Goal: Find specific page/section: Find specific page/section

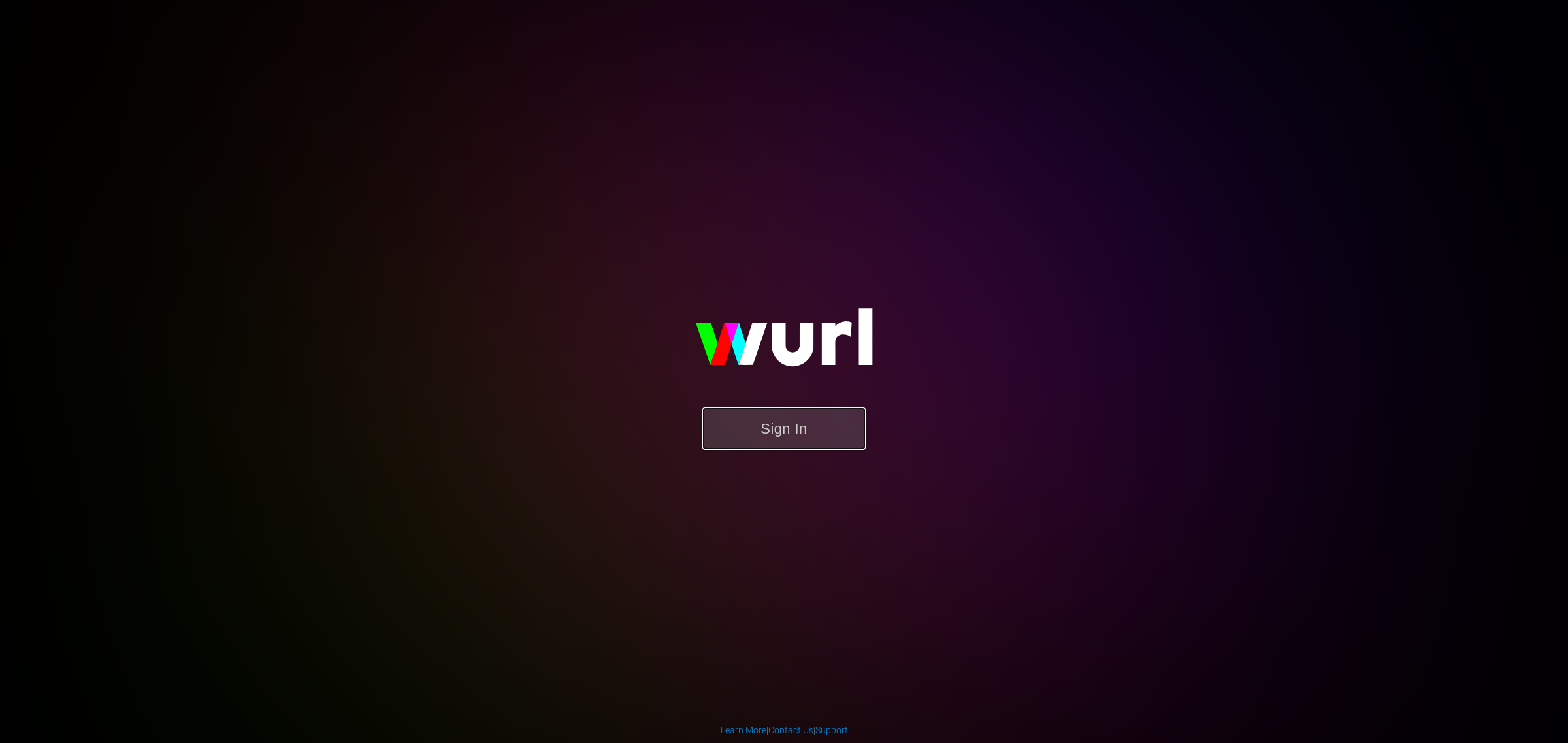
click at [821, 416] on button "Sign In" at bounding box center [783, 429] width 163 height 43
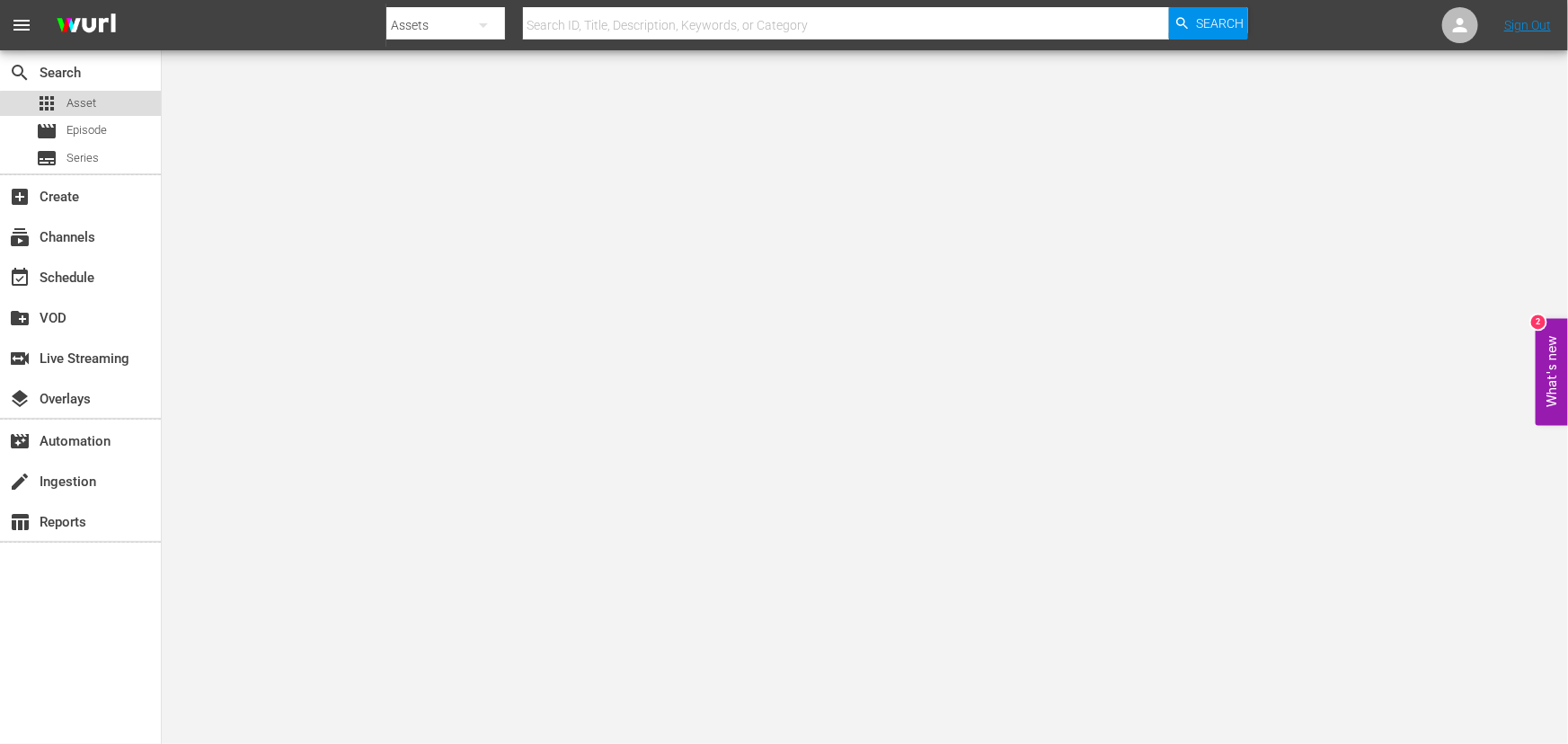
click at [83, 105] on span "Asset" at bounding box center [81, 104] width 30 height 18
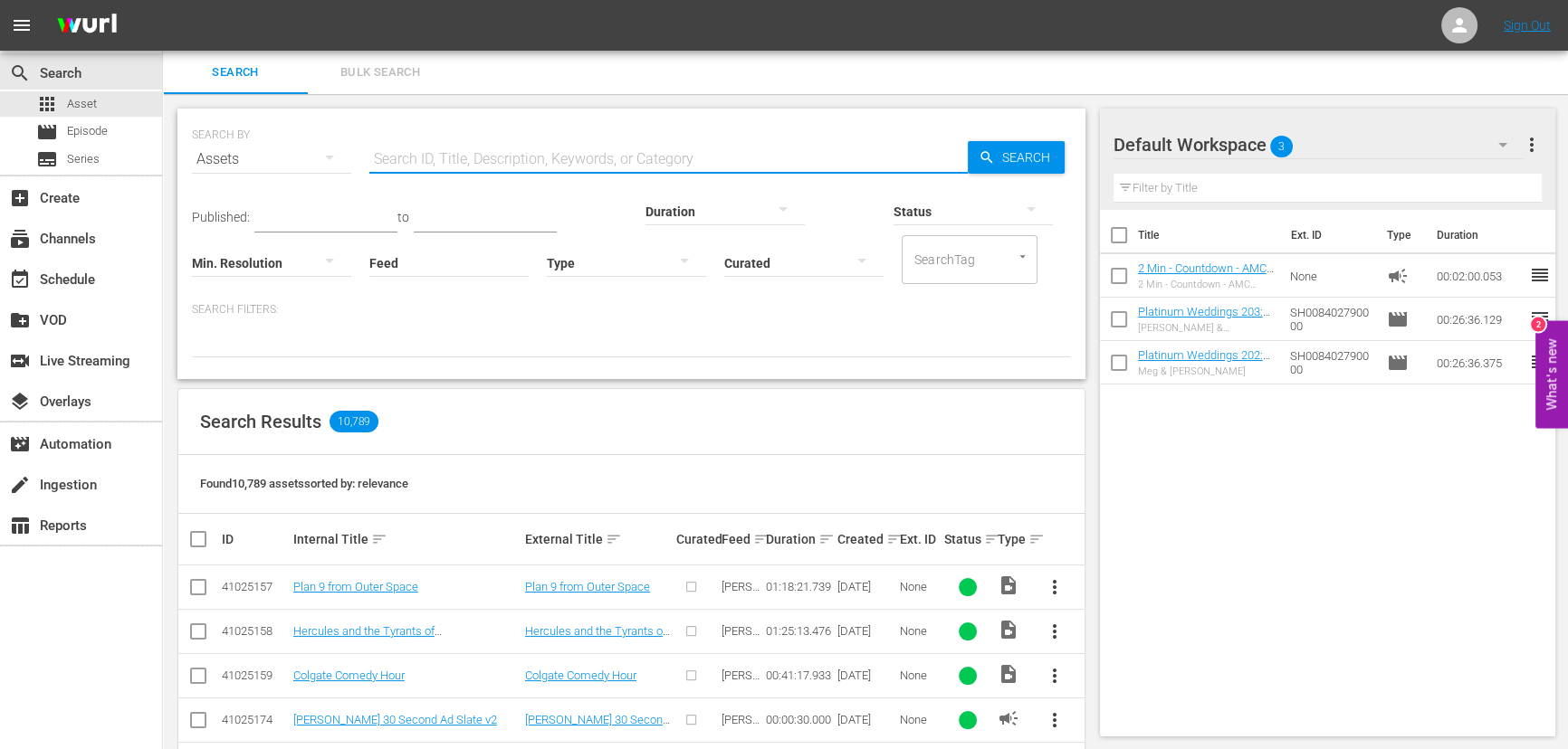
click at [503, 152] on input "text" at bounding box center [669, 160] width 599 height 44
paste input "AMCNVR0000005578"
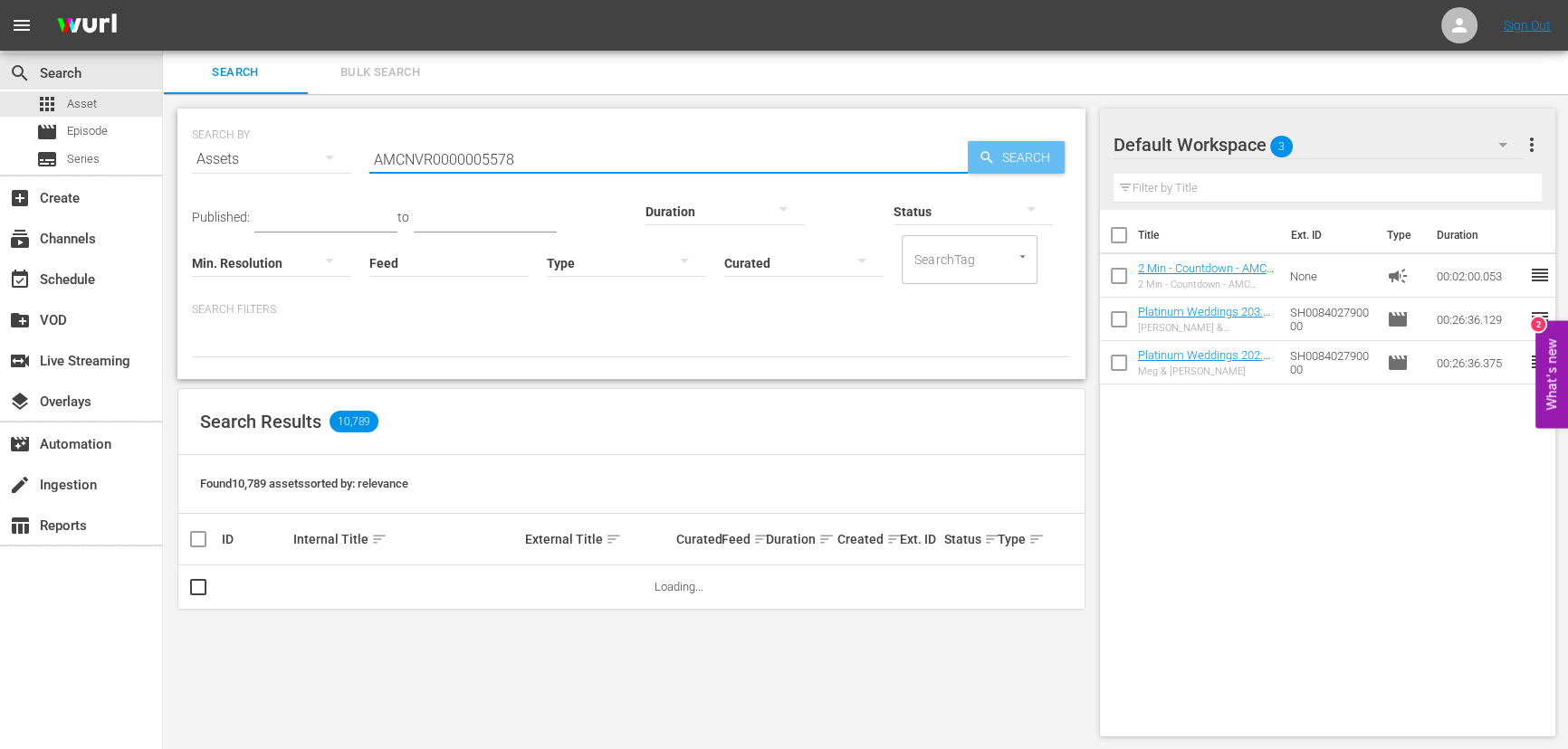
type input "AMCNVR0000005578"
click at [1013, 153] on span "Search" at bounding box center [1029, 157] width 70 height 33
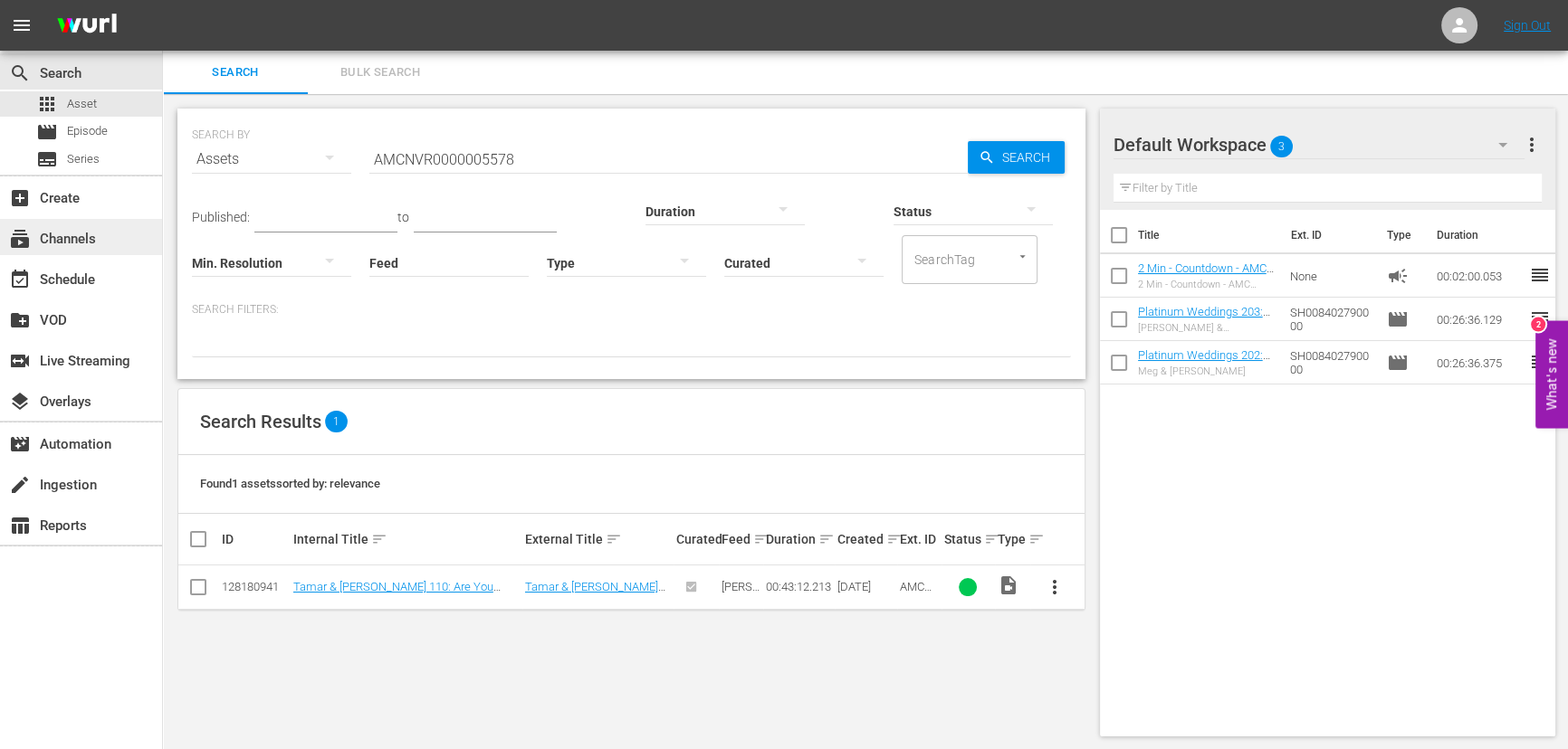
click at [56, 235] on div "subscriptions Channels" at bounding box center [51, 236] width 102 height 16
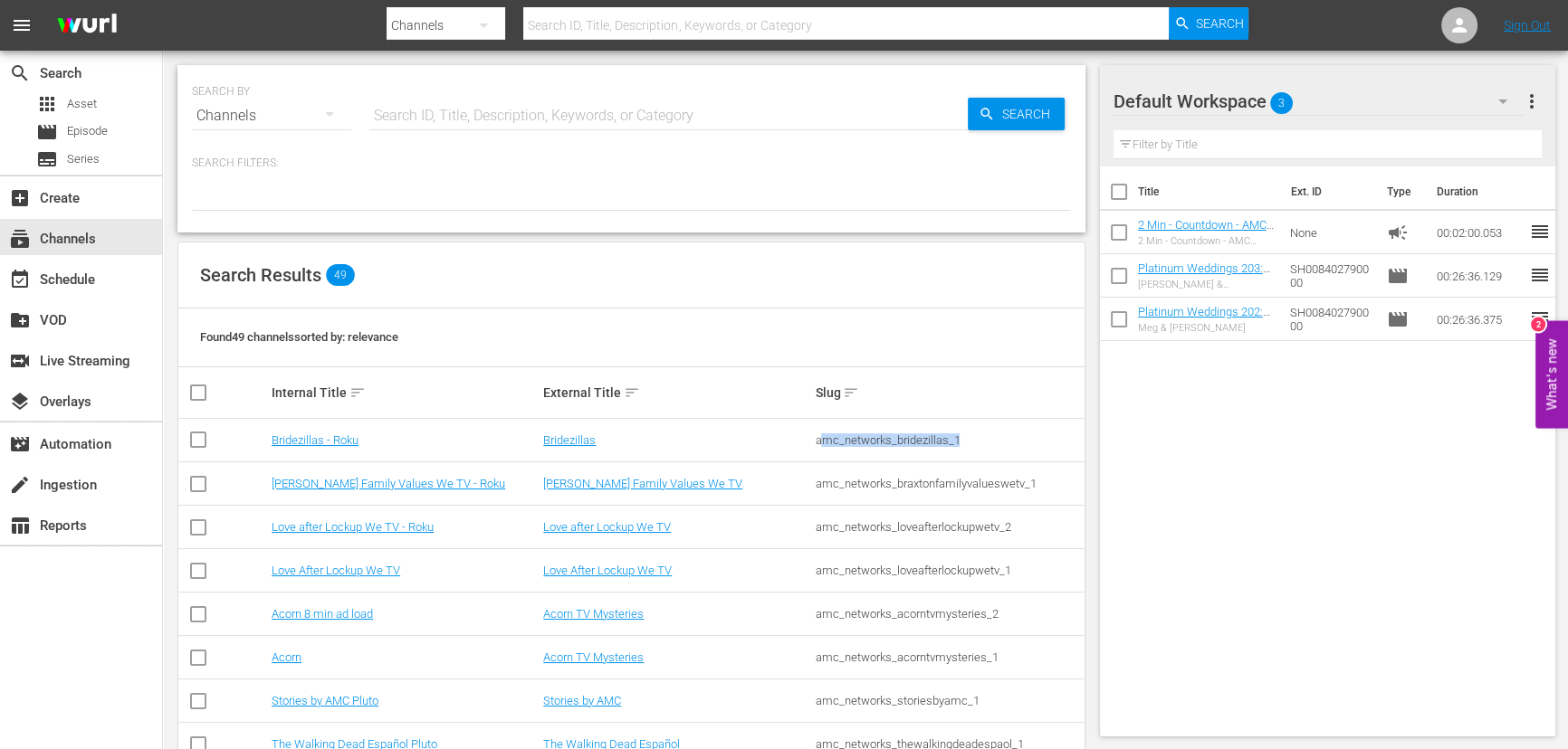
drag, startPoint x: 821, startPoint y: 431, endPoint x: 977, endPoint y: 433, distance: 156.0
click at [977, 433] on div "amc_networks_bridezillas_1" at bounding box center [948, 439] width 266 height 14
click at [909, 439] on div "amc_networks_bridezillas_1" at bounding box center [948, 439] width 266 height 14
drag, startPoint x: 811, startPoint y: 436, endPoint x: 1024, endPoint y: 442, distance: 213.1
click at [1024, 442] on tr "Bridezillas - Roku Bridezillas amc_networks_bridezillas_1" at bounding box center [631, 440] width 907 height 44
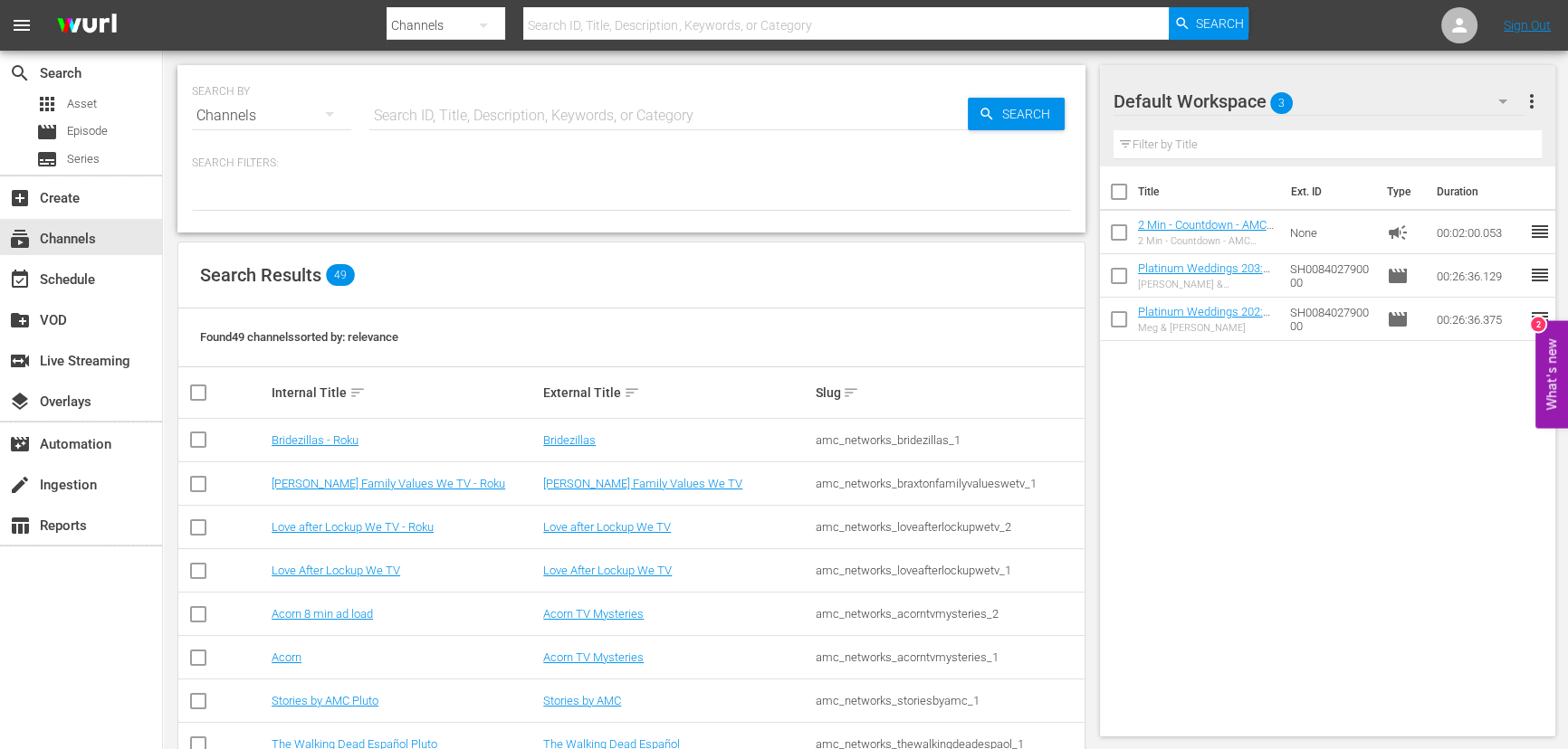
click at [949, 489] on div "amc_networks_braxtonfamilyvalueswetv_1" at bounding box center [948, 483] width 266 height 14
drag, startPoint x: 841, startPoint y: 488, endPoint x: 1041, endPoint y: 476, distance: 200.4
click at [1041, 477] on div "amc_networks_braxtonfamilyvalueswetv_1" at bounding box center [948, 483] width 266 height 14
click at [968, 468] on td "amc_networks_braxtonfamilyvalueswetv_1" at bounding box center [948, 484] width 272 height 44
